Goal: Information Seeking & Learning: Learn about a topic

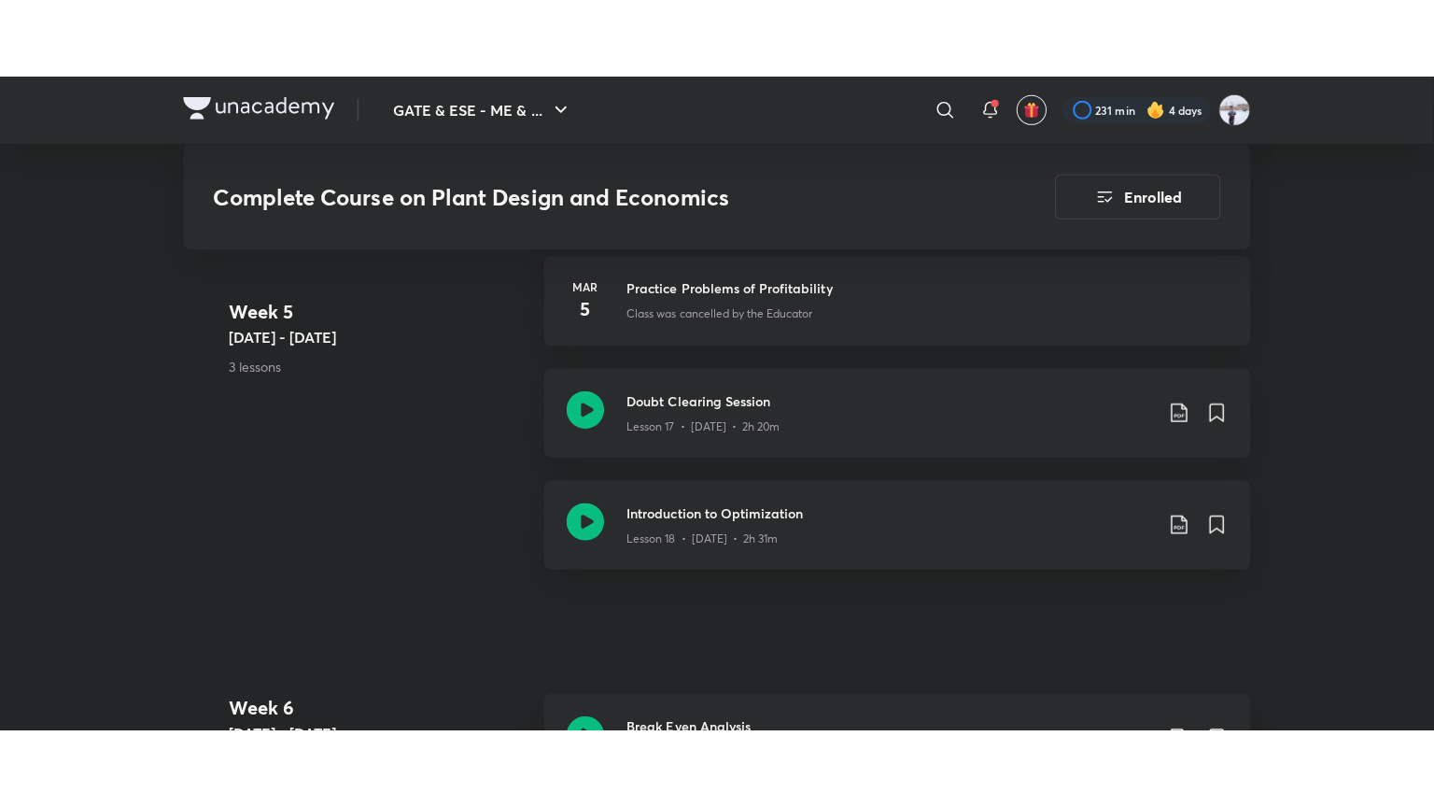
scroll to position [3236, 0]
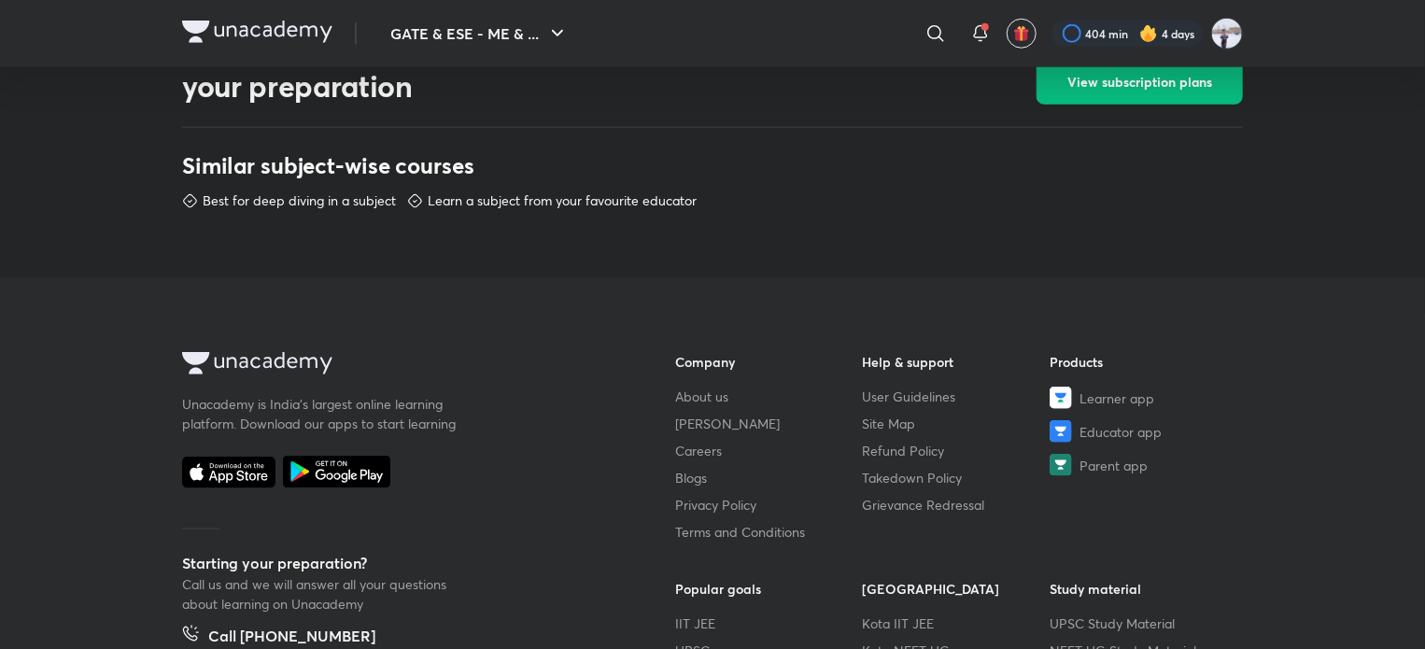
scroll to position [872, 0]
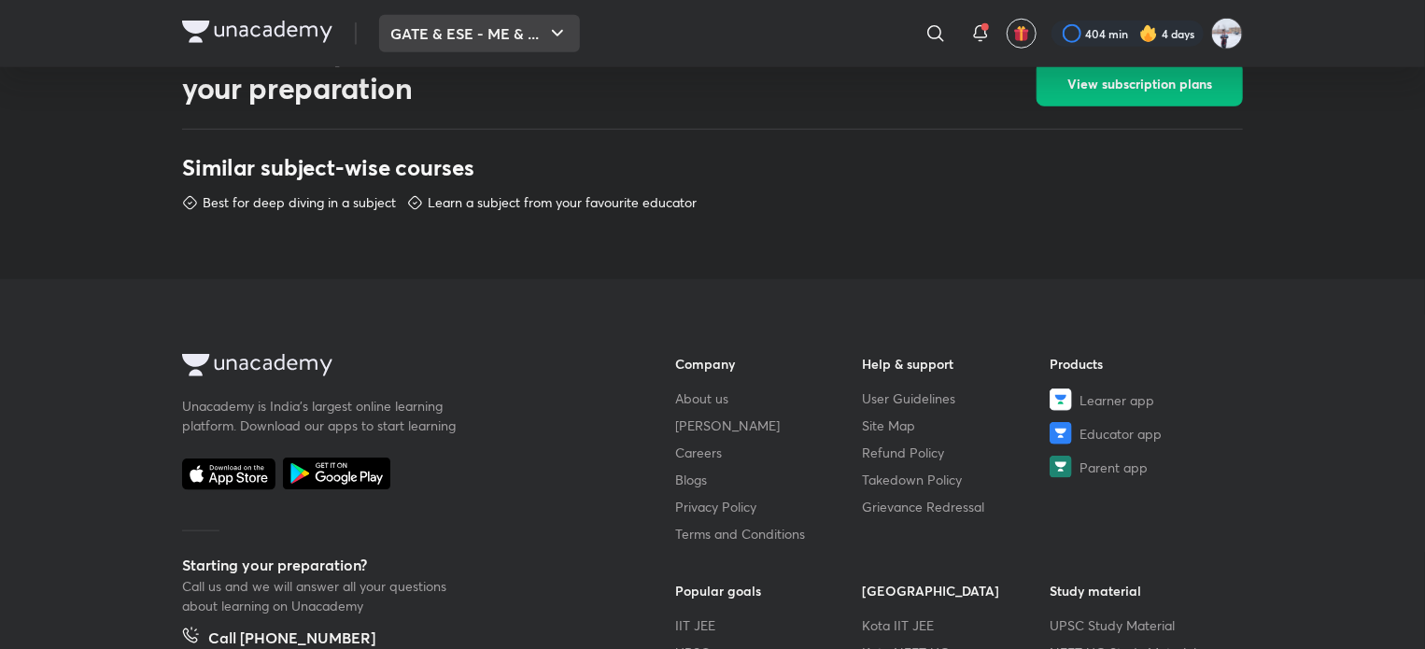
click at [456, 48] on button "GATE & ESE - ME & ..." at bounding box center [479, 33] width 201 height 37
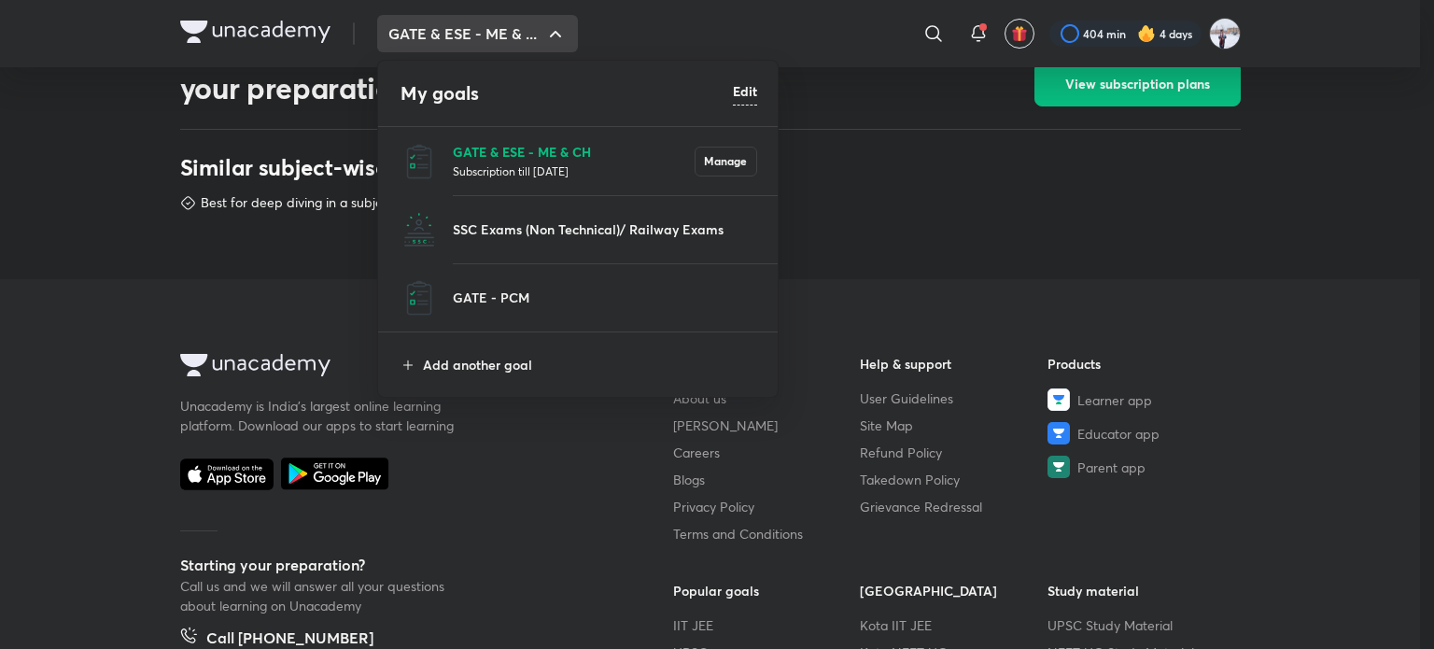
click at [497, 151] on p "GATE & ESE - ME & CH" at bounding box center [574, 152] width 242 height 20
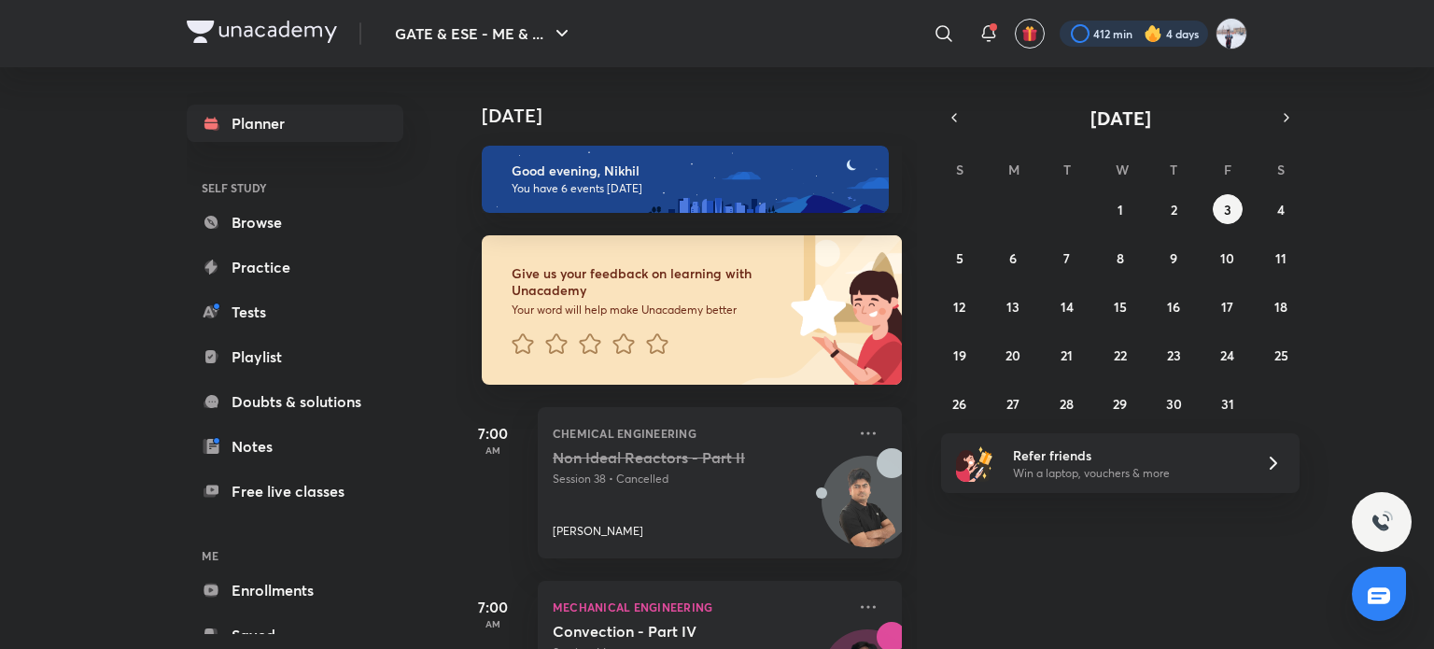
click at [1092, 36] on div at bounding box center [1134, 34] width 148 height 26
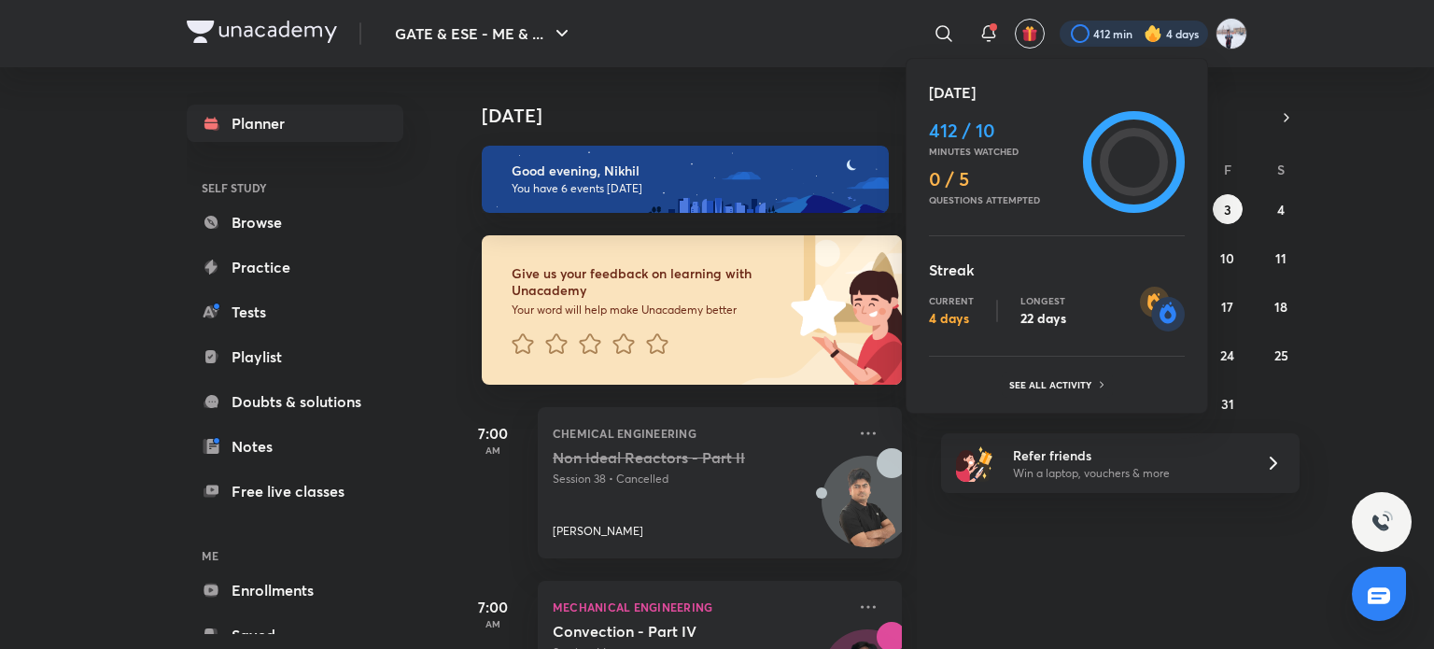
click at [260, 214] on div at bounding box center [717, 324] width 1434 height 649
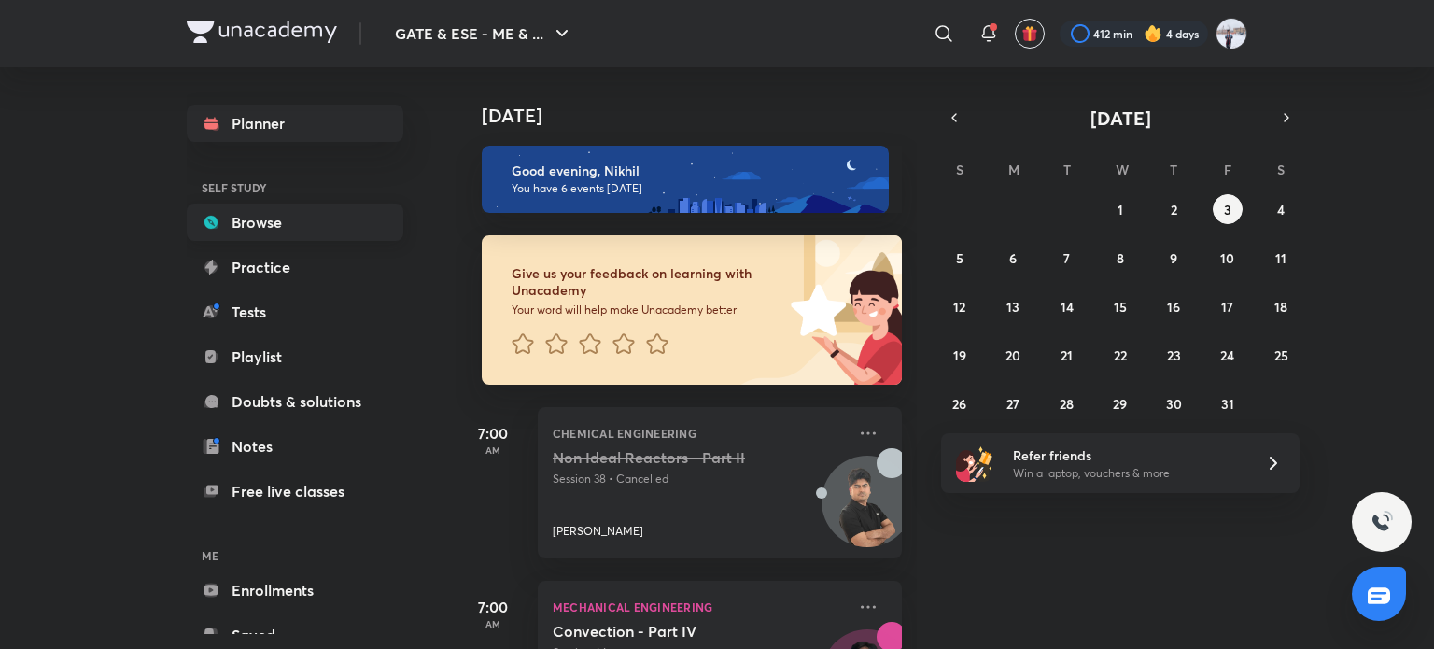
click at [277, 226] on link "Browse" at bounding box center [295, 222] width 217 height 37
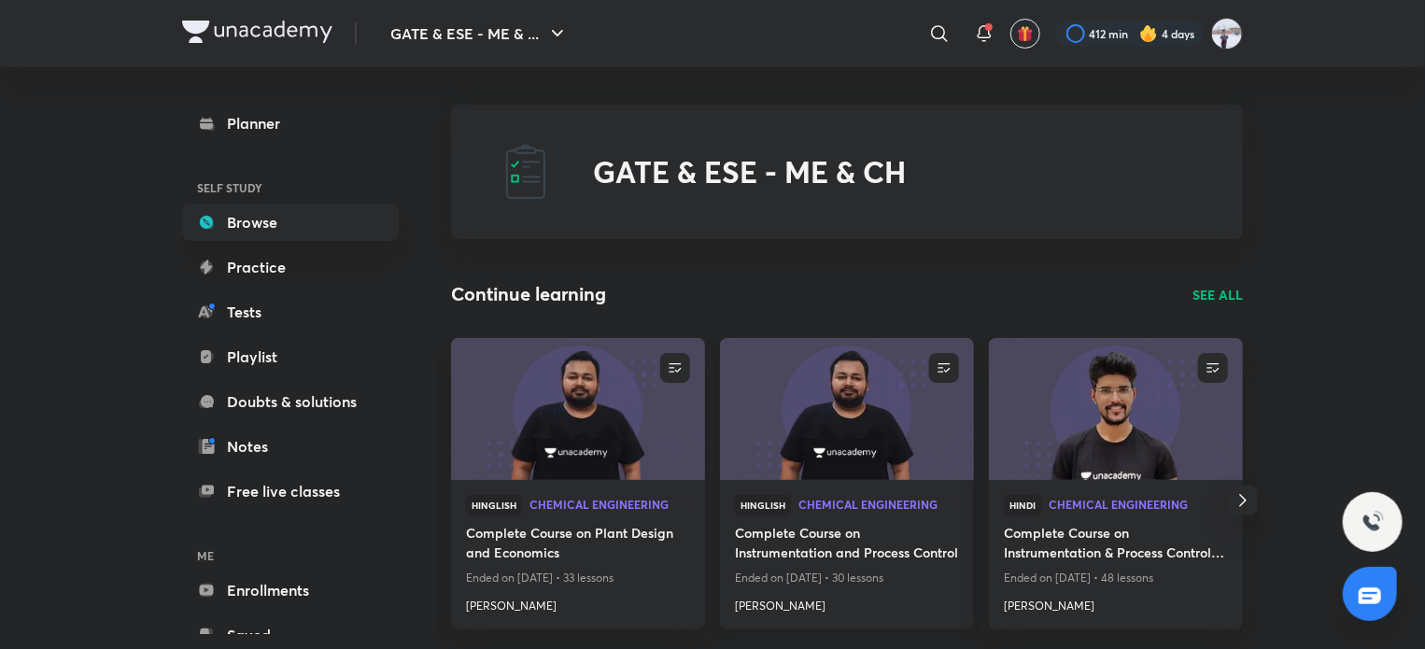
click at [820, 425] on img at bounding box center [846, 408] width 259 height 145
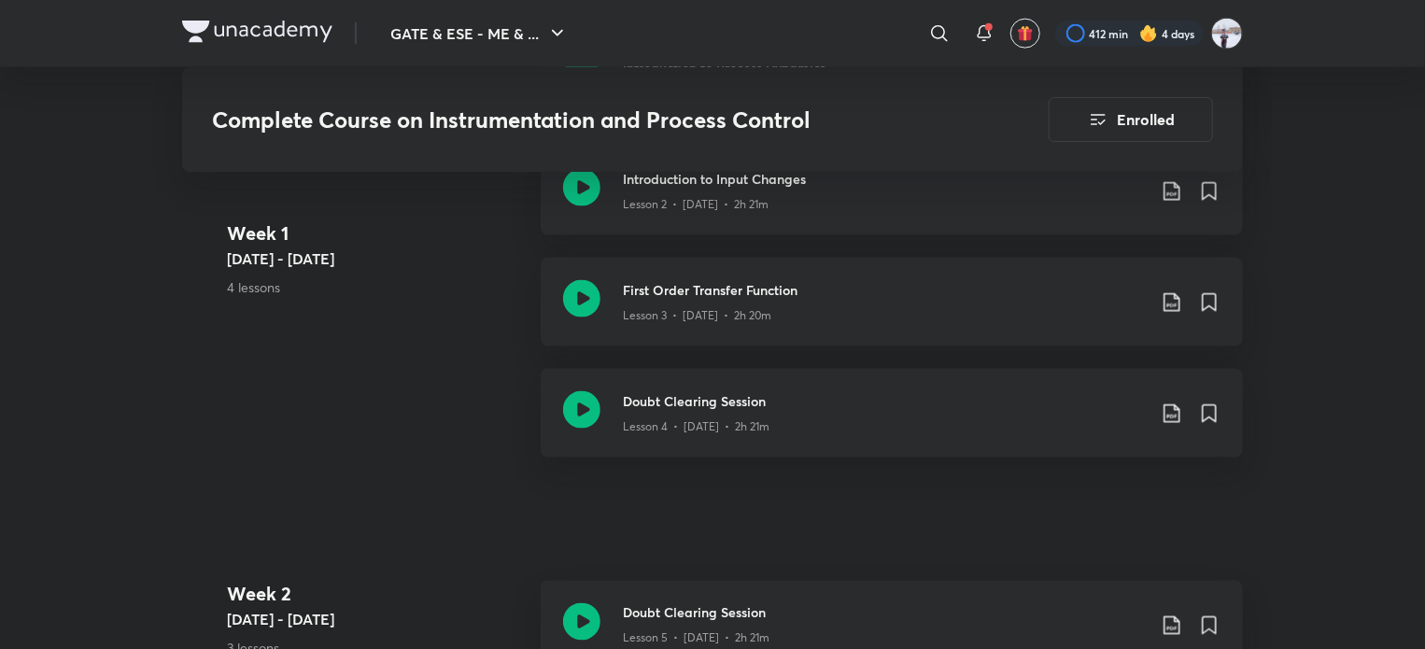
scroll to position [1307, 0]
